Goal: Task Accomplishment & Management: Use online tool/utility

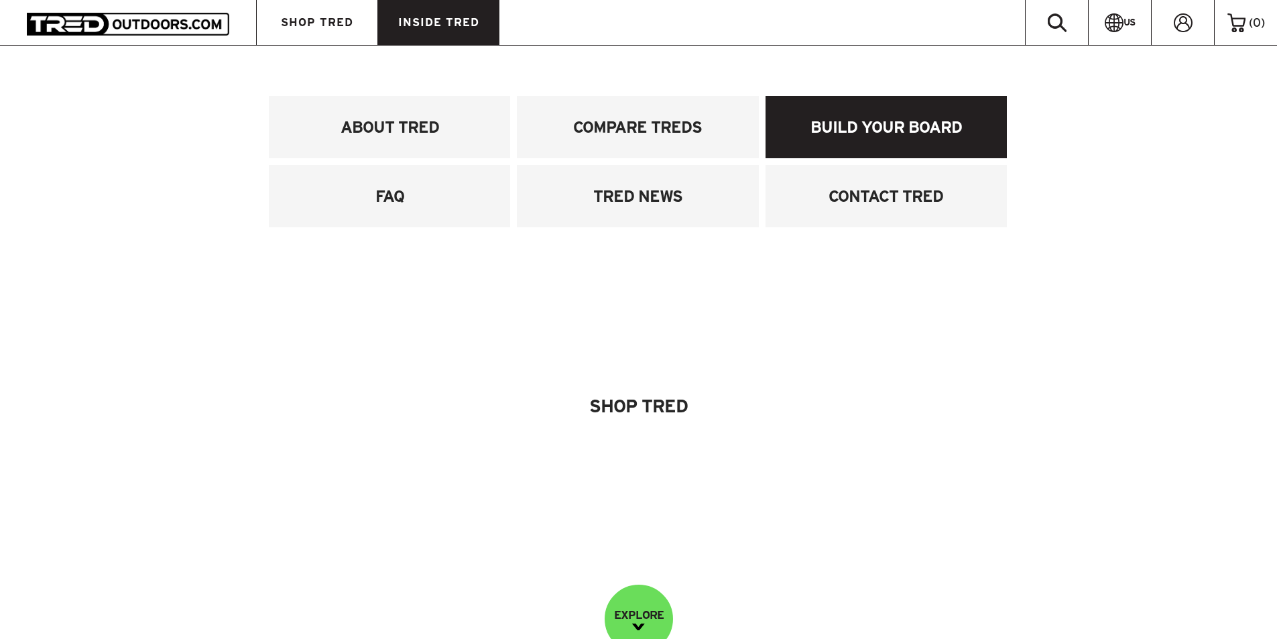
click at [854, 131] on link "BUILD YOUR BOARD" at bounding box center [885, 127] width 241 height 62
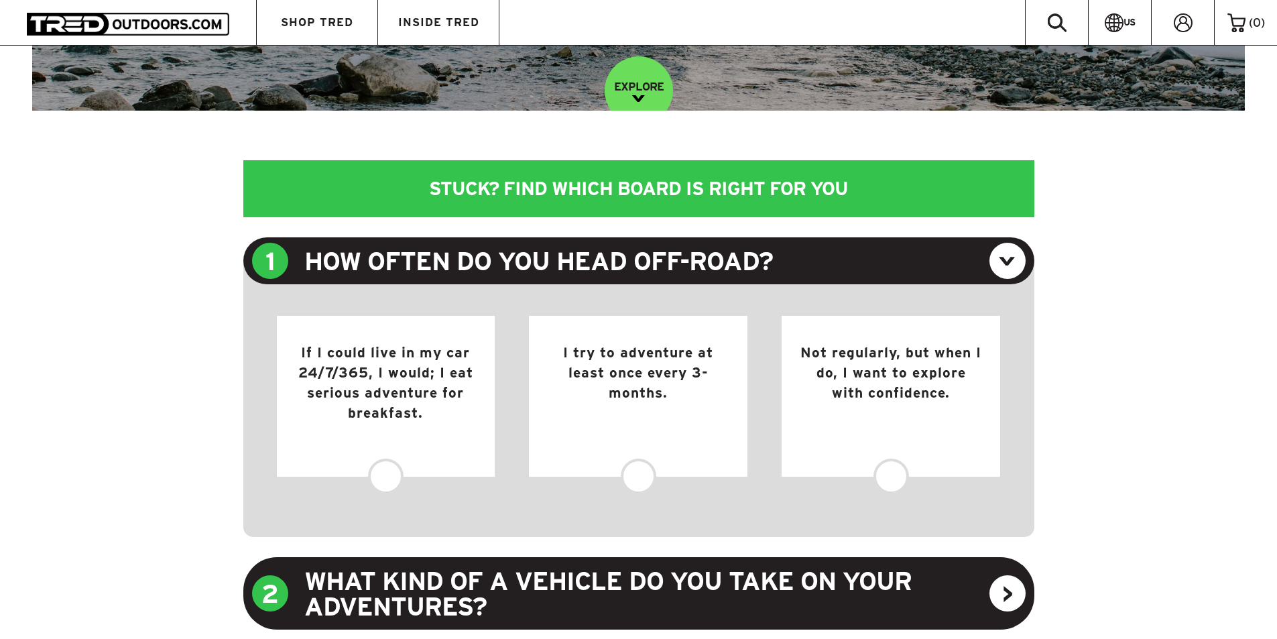
scroll to position [536, 0]
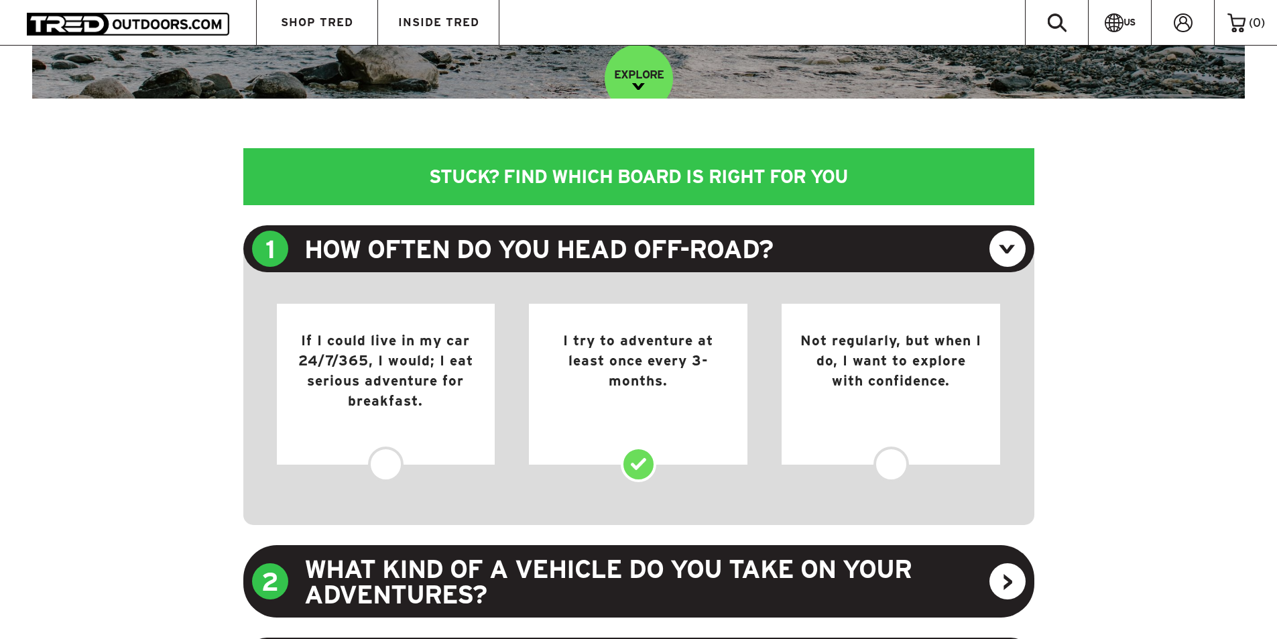
click at [630, 381] on div "I try to adventure at least once every 3-months." at bounding box center [638, 384] width 219 height 161
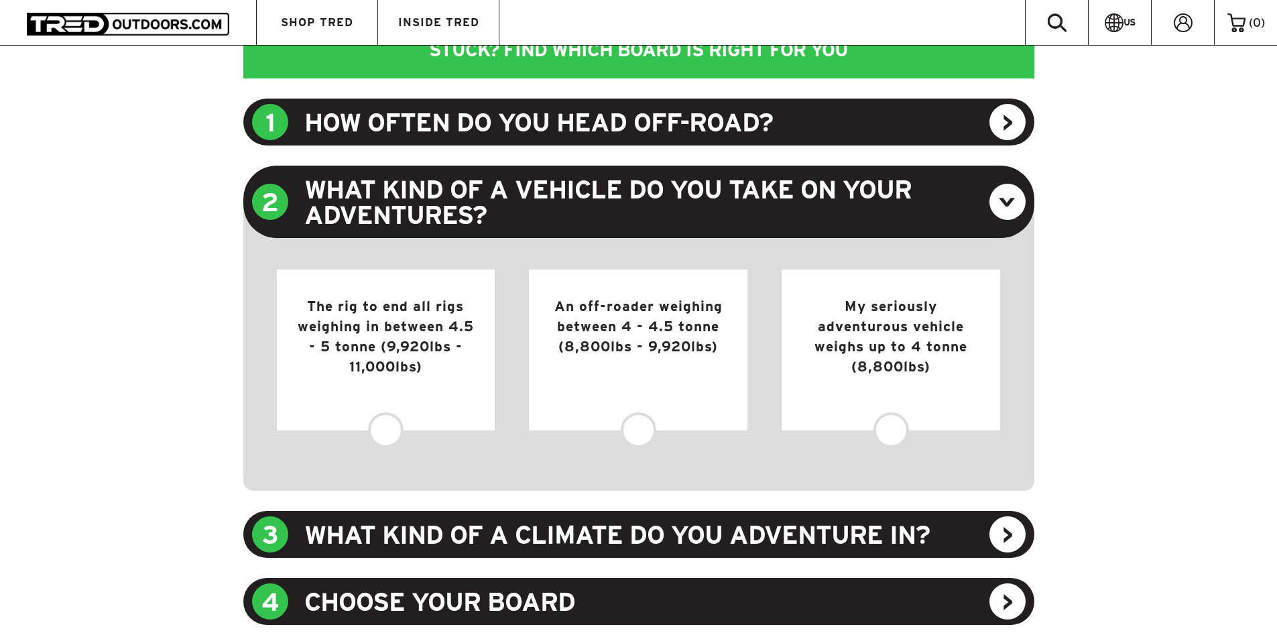
scroll to position [670, 0]
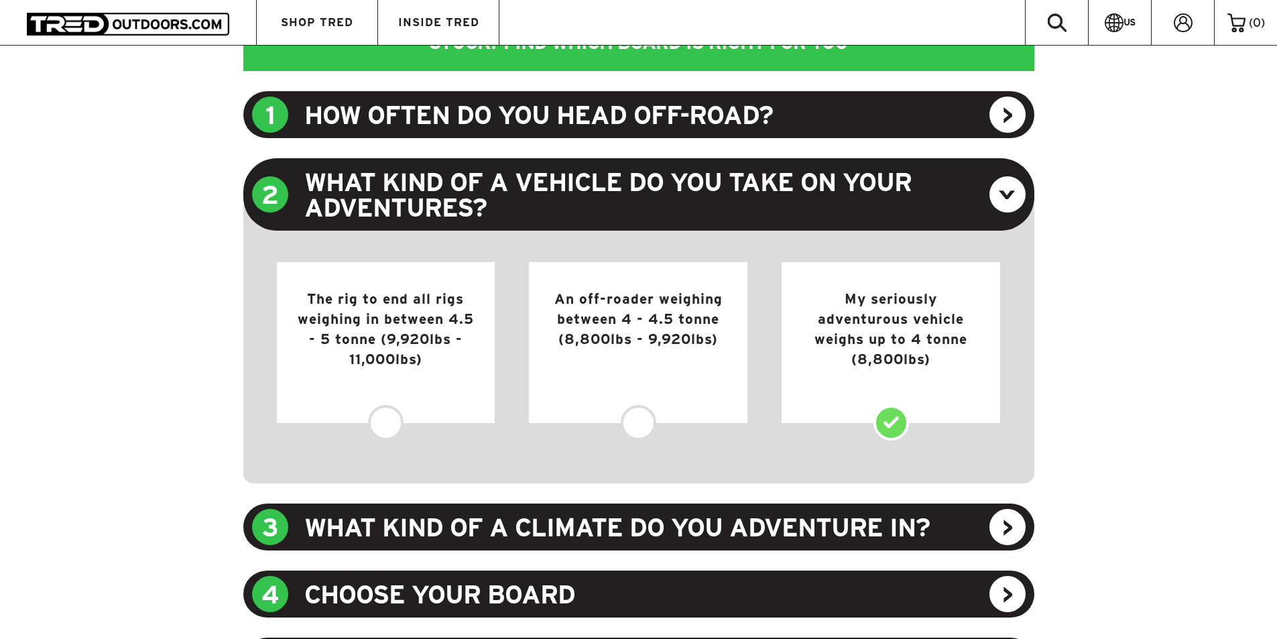
click at [907, 347] on div "My seriously adventurous vehicle weighs up to 4 tonne (8,800lbs)" at bounding box center [891, 342] width 219 height 161
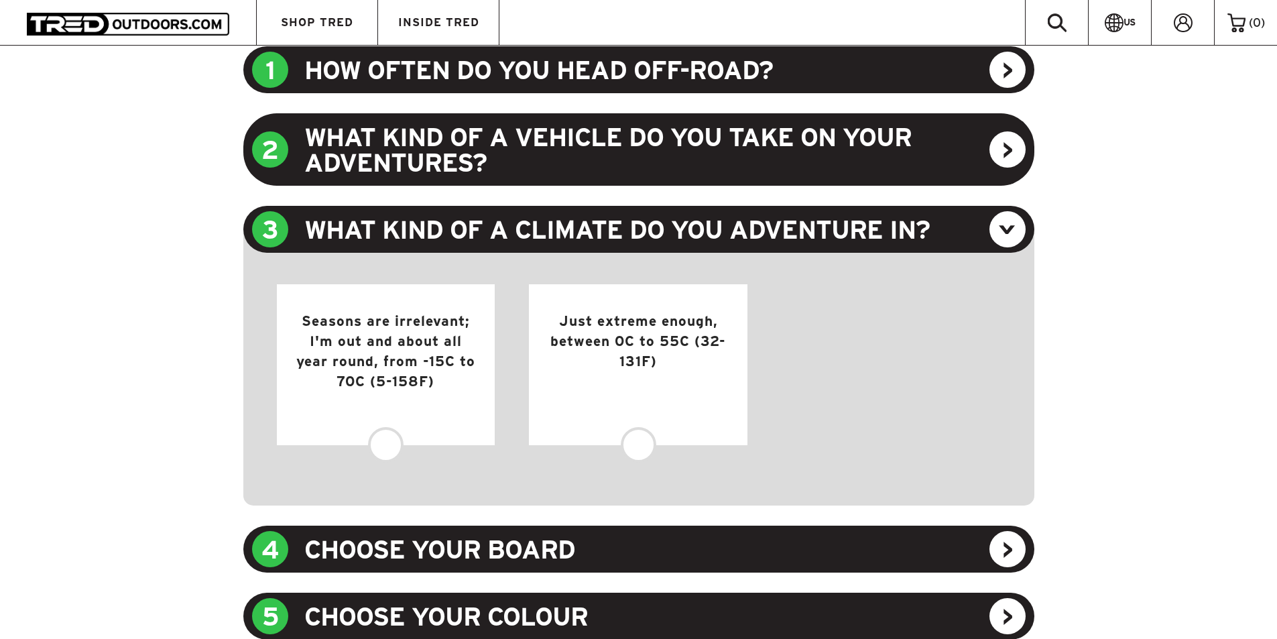
scroll to position [737, 0]
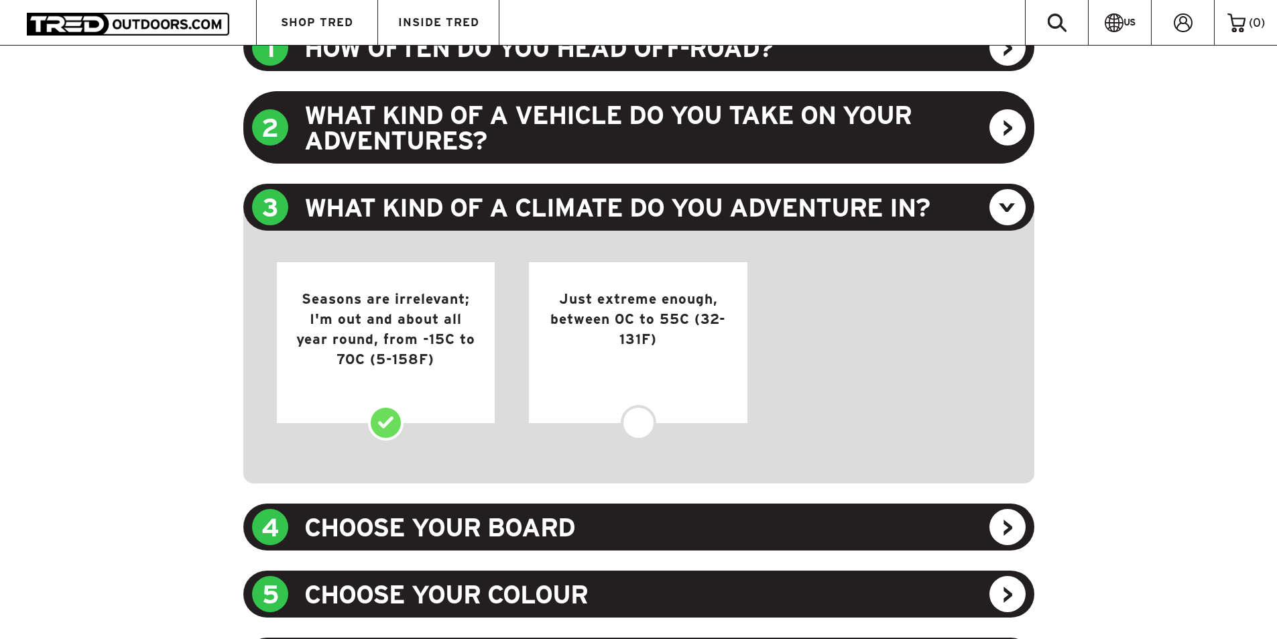
click at [436, 346] on div "Seasons are irrelevant; I'm out and about all year round, from -15C to 70C (5-1…" at bounding box center [386, 342] width 219 height 161
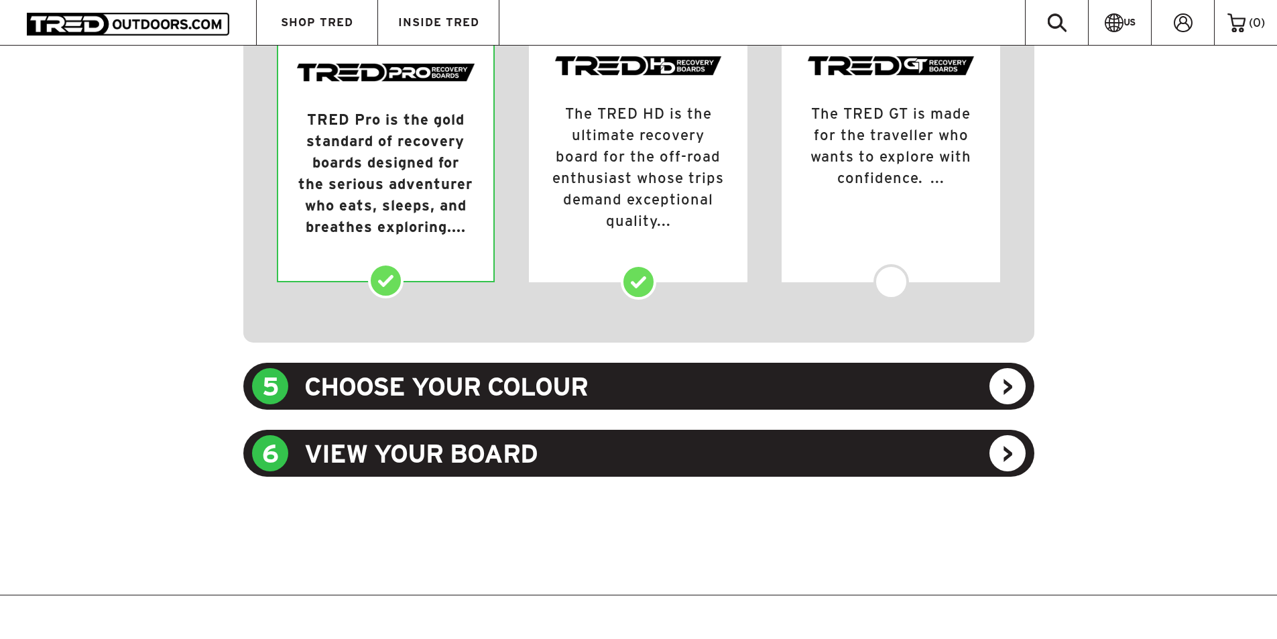
scroll to position [1274, 0]
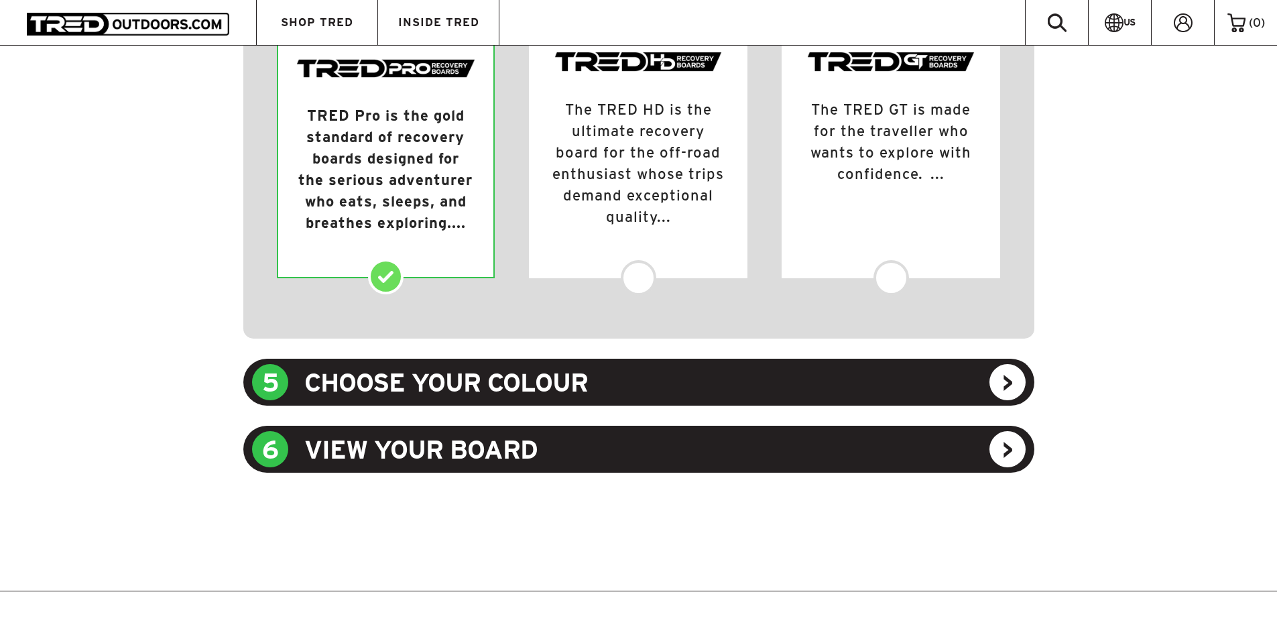
click at [1017, 380] on div "5 CHOOSE YOUR COLOUR" at bounding box center [638, 382] width 791 height 47
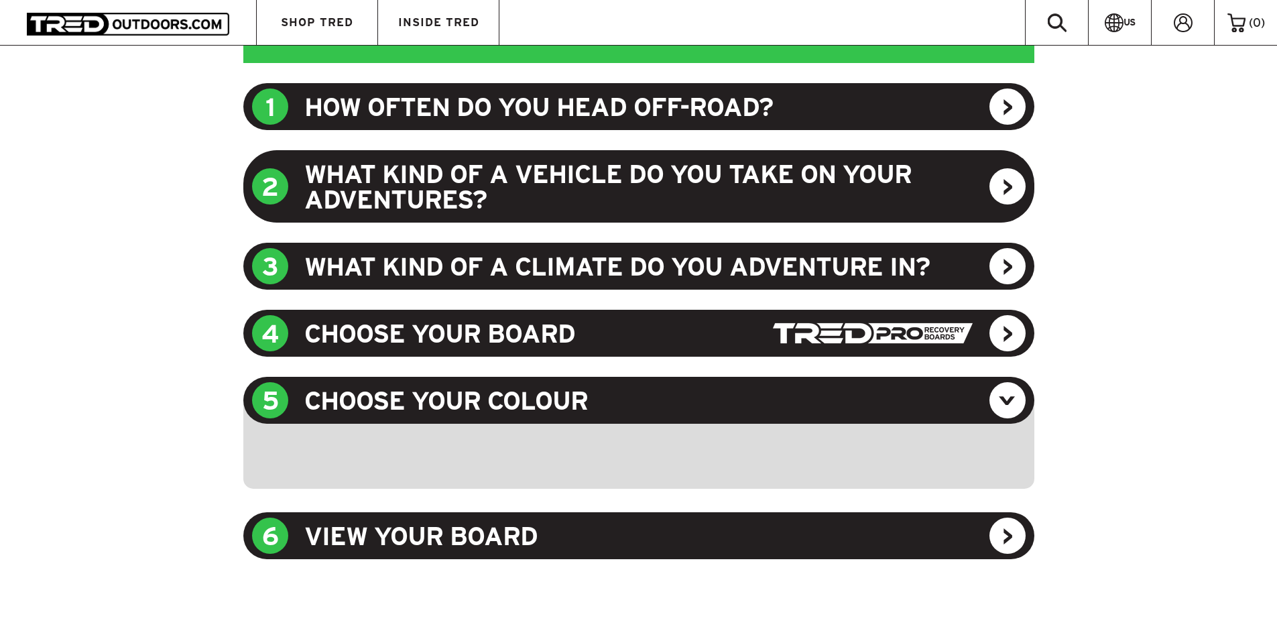
scroll to position [713, 0]
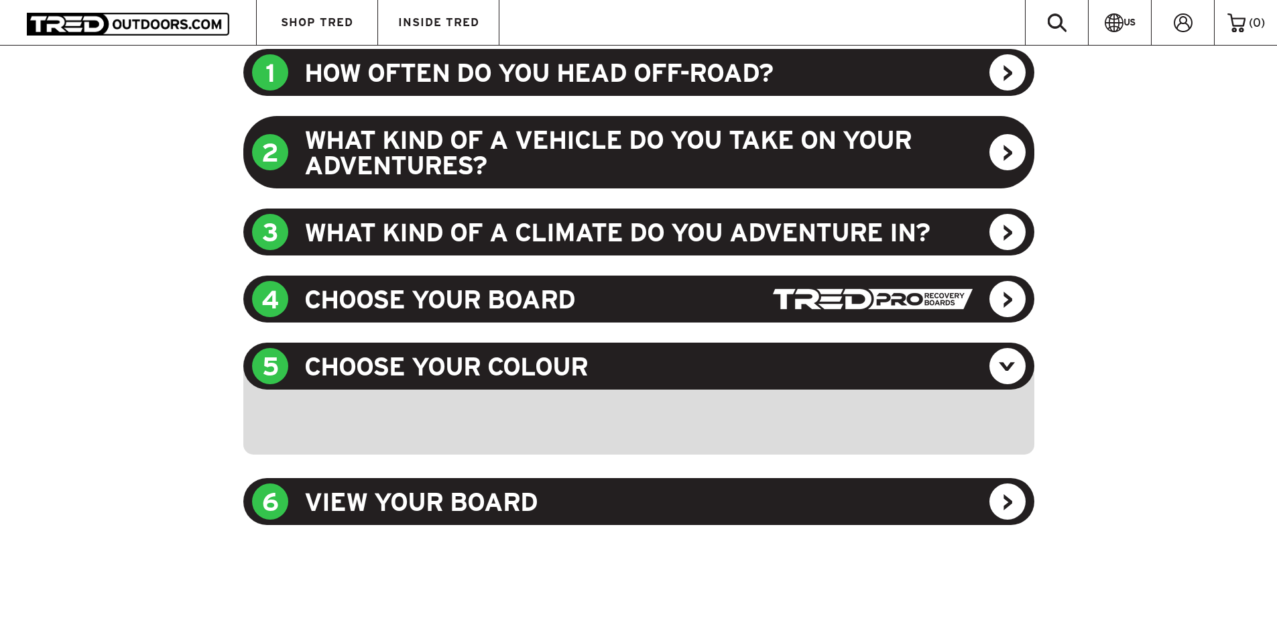
click at [642, 292] on div "4 CHOOSE YOUR BOARD" at bounding box center [638, 298] width 791 height 47
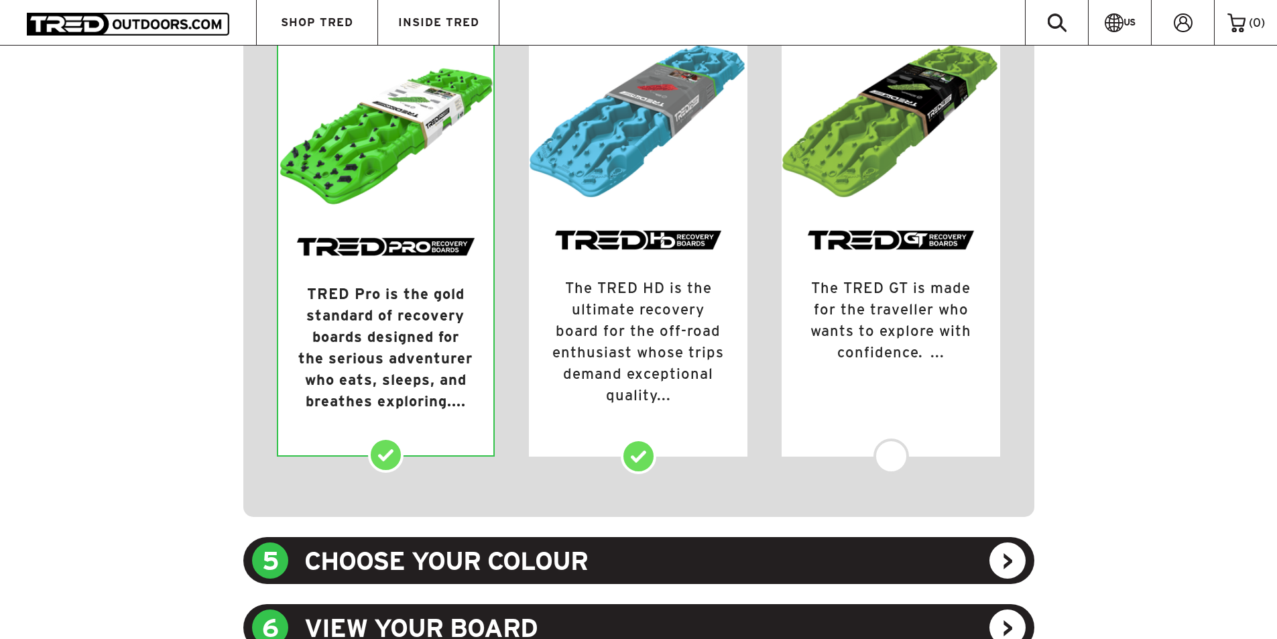
scroll to position [1115, 0]
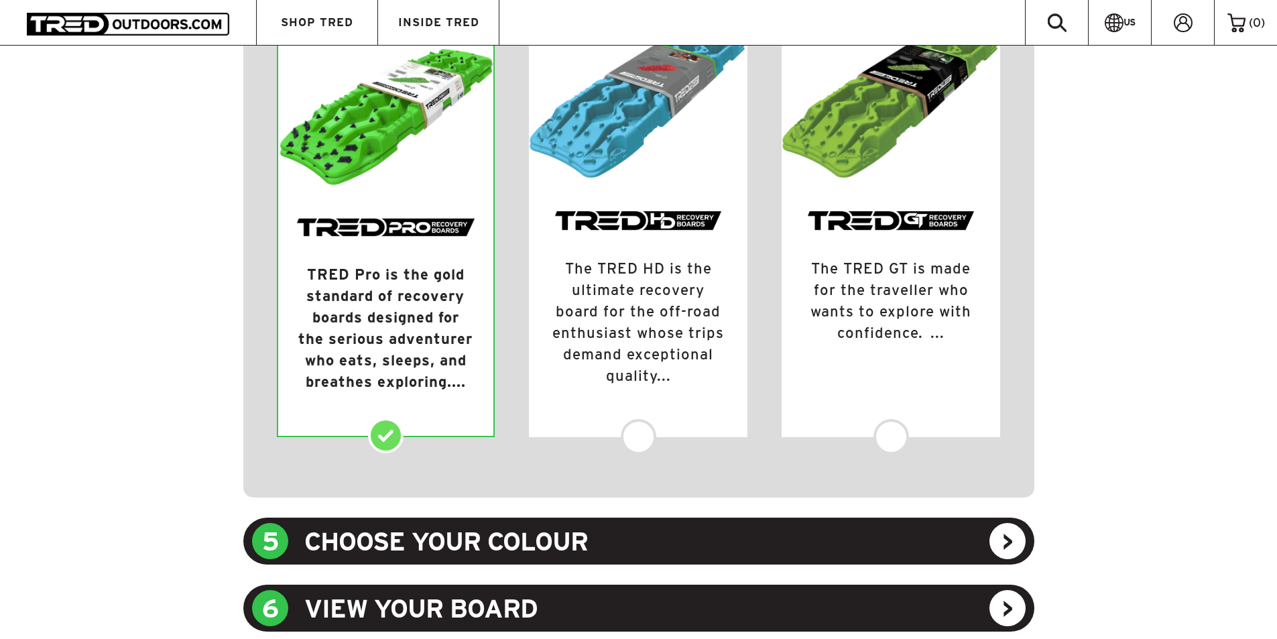
click at [368, 233] on img at bounding box center [386, 227] width 180 height 19
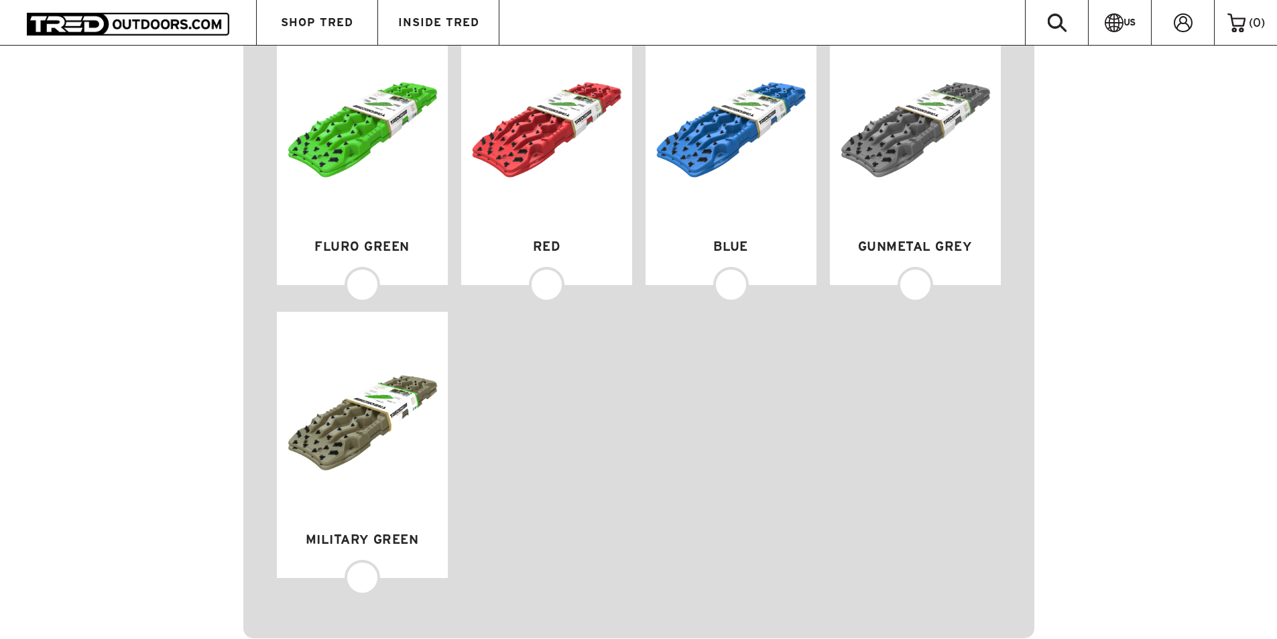
click at [353, 434] on img at bounding box center [362, 416] width 151 height 188
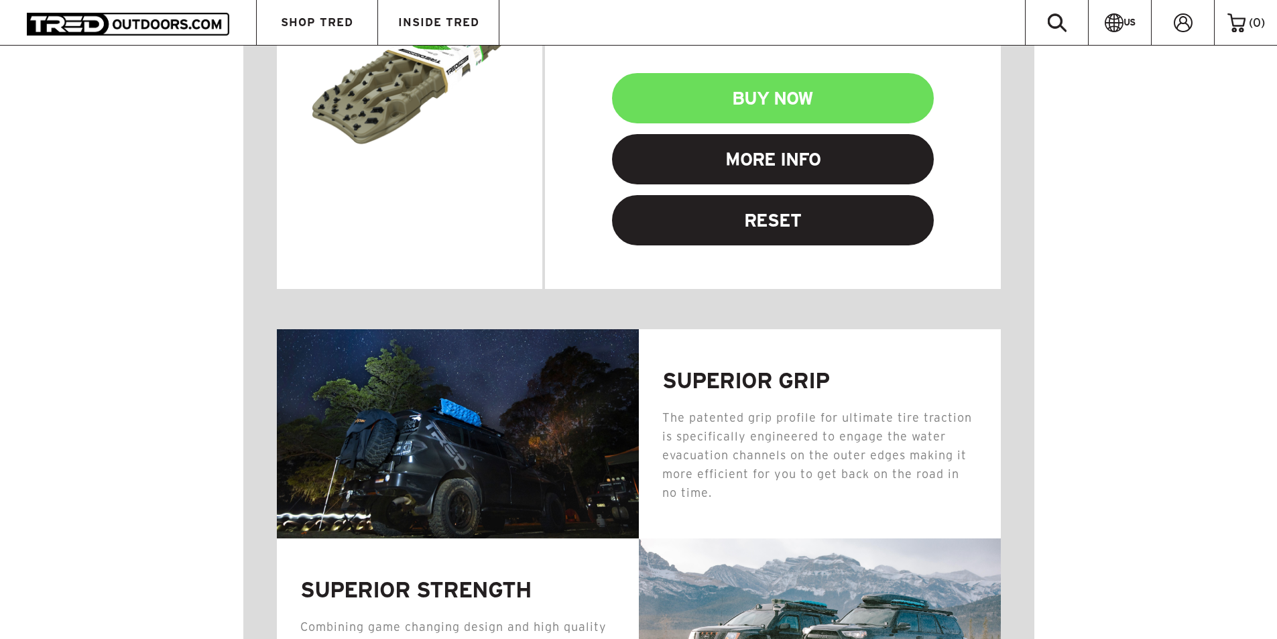
scroll to position [1383, 0]
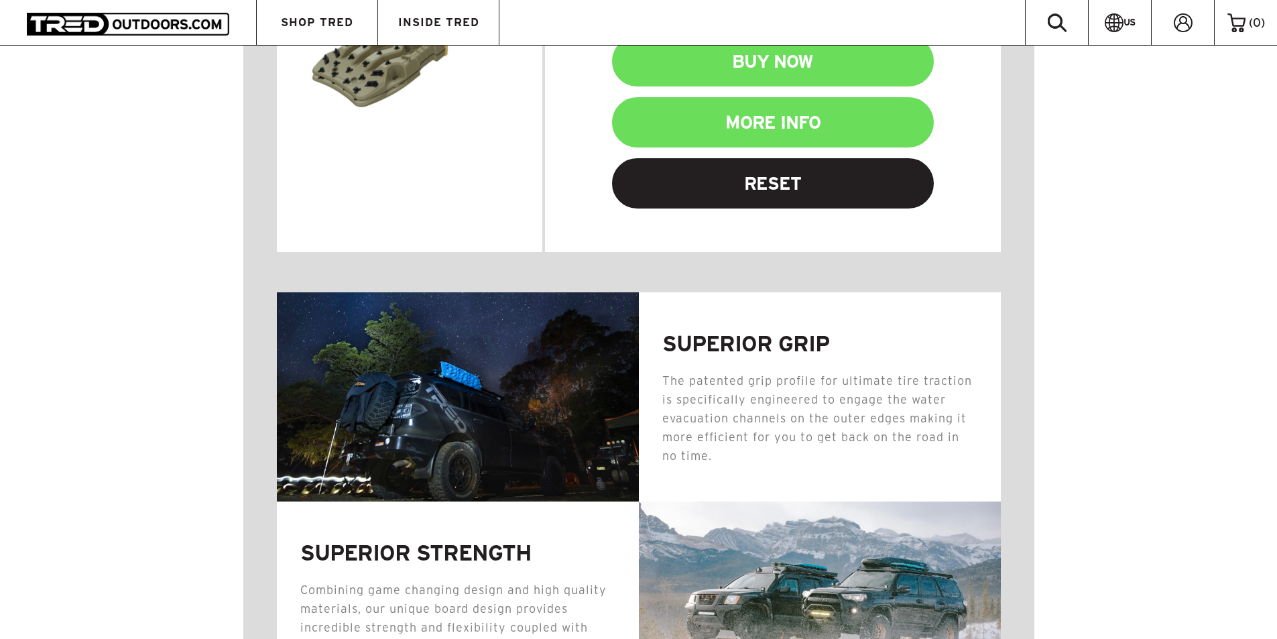
click at [773, 138] on link "MORE INFO" at bounding box center [773, 122] width 322 height 50
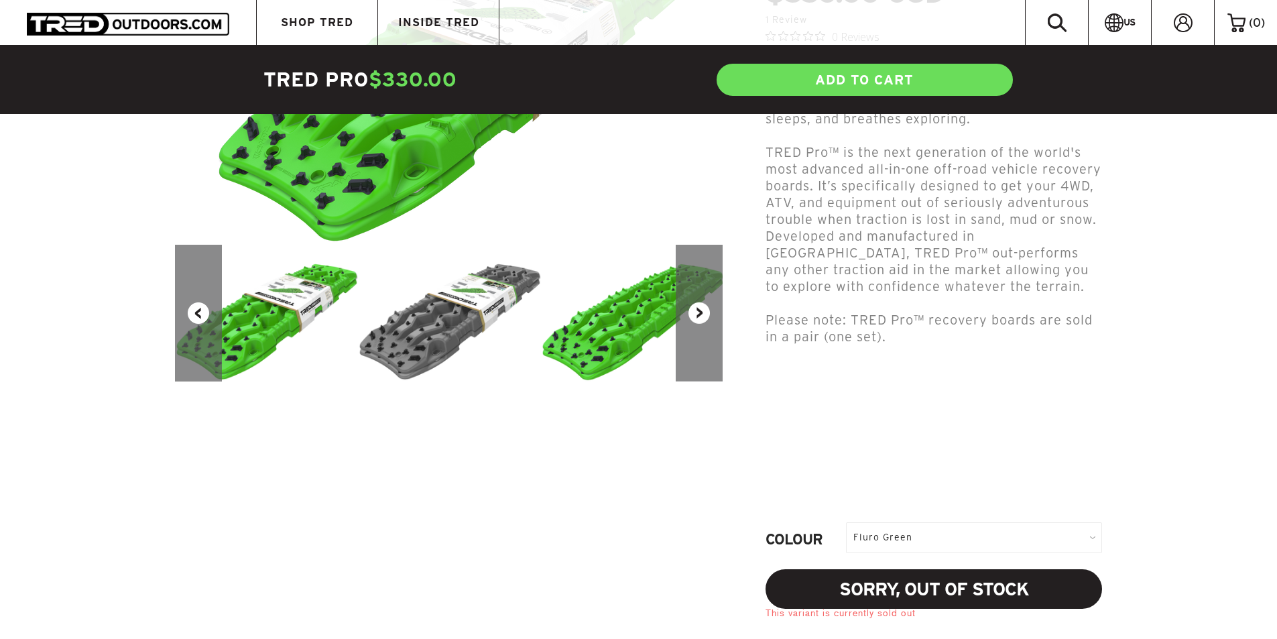
scroll to position [268, 0]
